Goal: Information Seeking & Learning: Check status

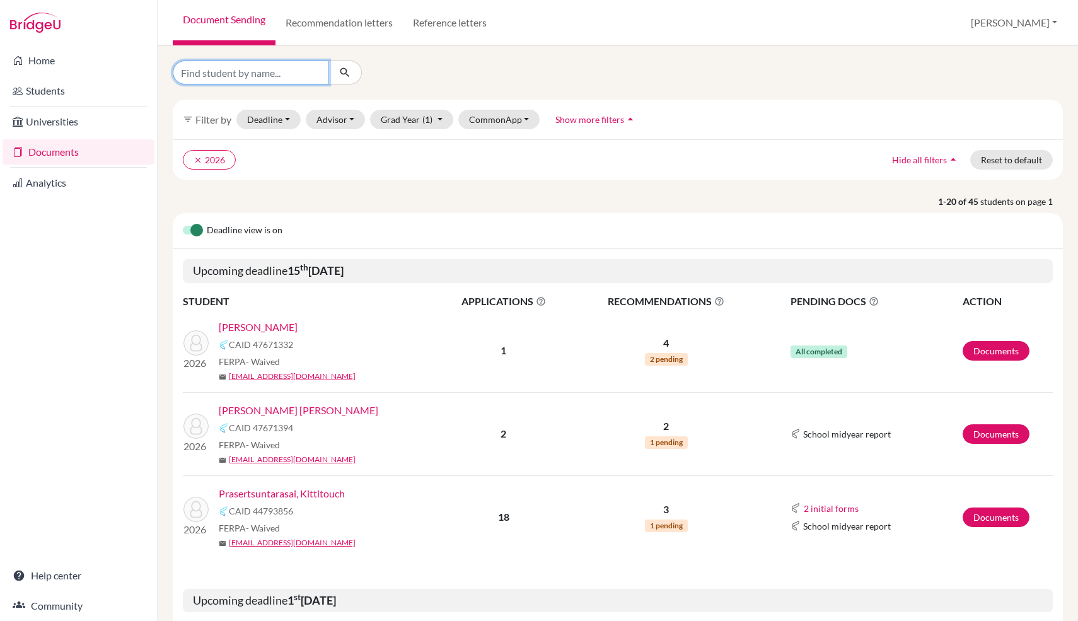
click at [303, 73] on input "Find student by name..." at bounding box center [251, 73] width 156 height 24
type input "theerakul"
click button "submit" at bounding box center [344, 73] width 33 height 24
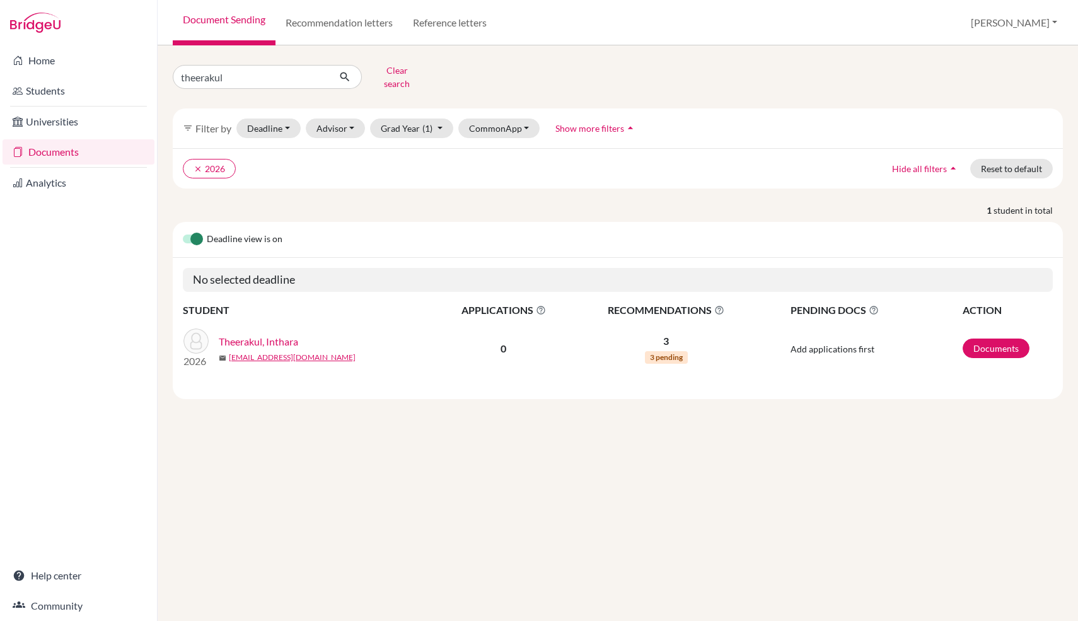
click at [287, 334] on link "Theerakul, Inthara" at bounding box center [258, 341] width 79 height 15
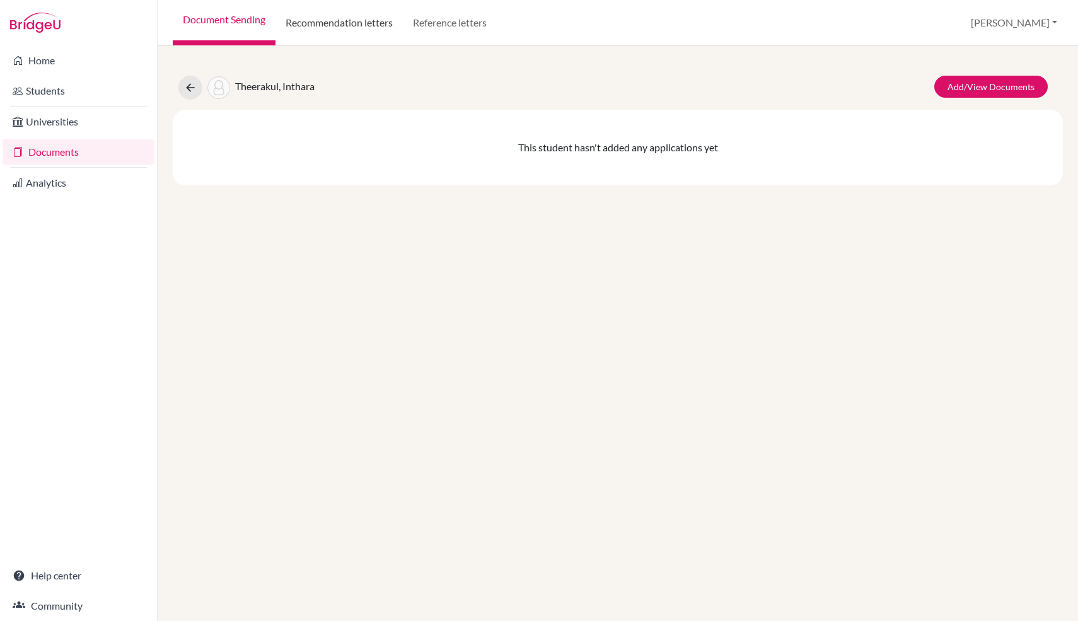
click at [356, 43] on link "Recommendation letters" at bounding box center [338, 22] width 127 height 45
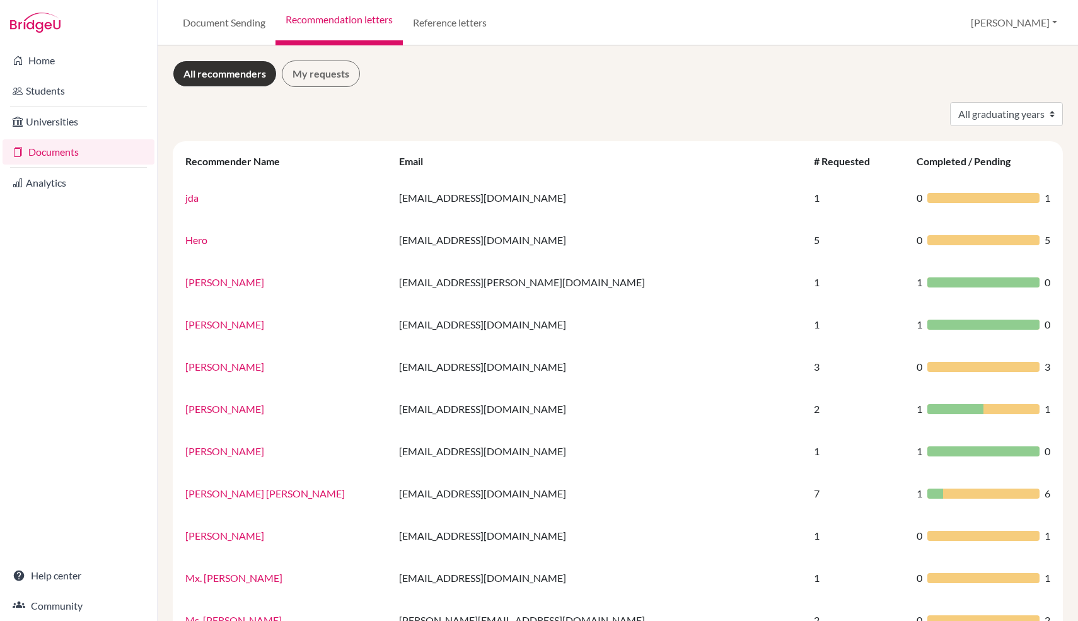
click at [69, 157] on link "Documents" at bounding box center [79, 151] width 152 height 25
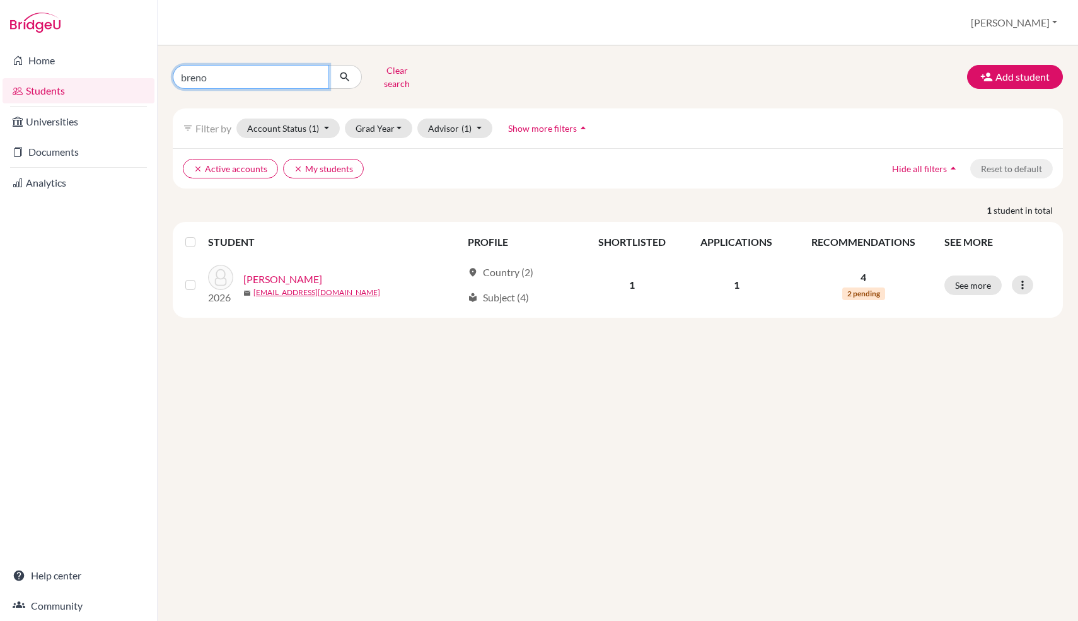
click at [228, 84] on input "breno" at bounding box center [251, 77] width 156 height 24
type input "theera"
click button "submit" at bounding box center [344, 77] width 33 height 24
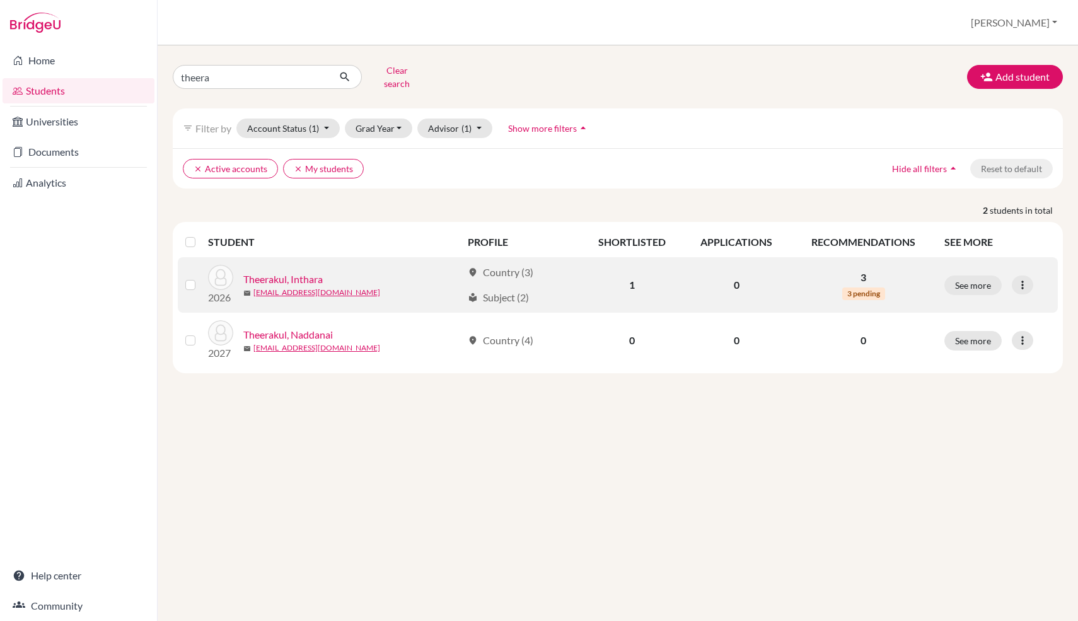
click at [304, 272] on link "Theerakul, Inthara" at bounding box center [282, 279] width 79 height 15
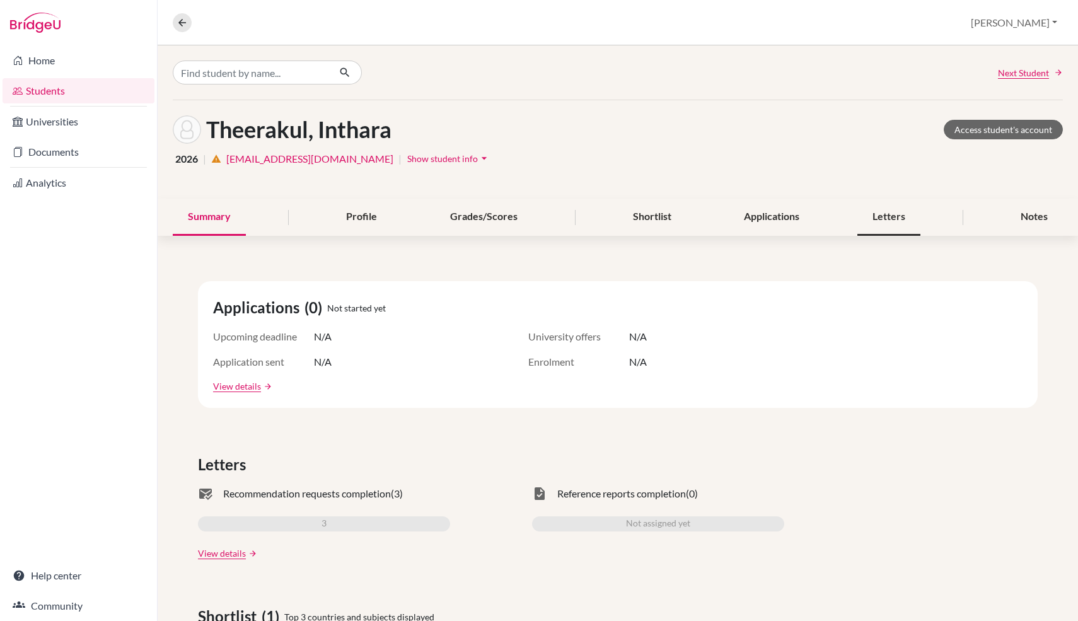
click at [886, 217] on div "Letters" at bounding box center [888, 217] width 63 height 37
